Goal: Find specific page/section: Find specific page/section

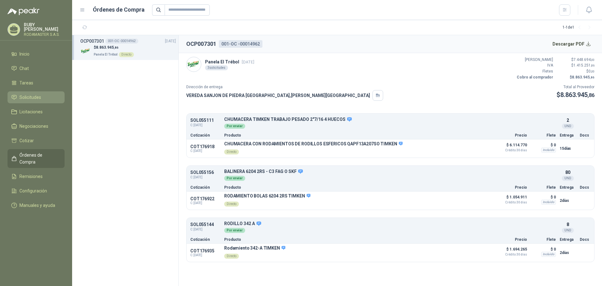
click at [39, 94] on span "Solicitudes" at bounding box center [30, 97] width 22 height 7
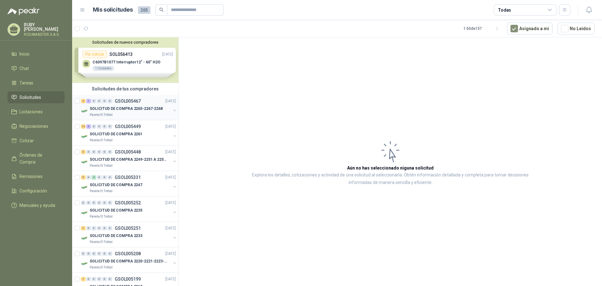
click at [131, 109] on p "SOLICITUD DE COMPRA 2265-2267-2268" at bounding box center [126, 109] width 73 height 6
